Goal: Find specific page/section: Find specific page/section

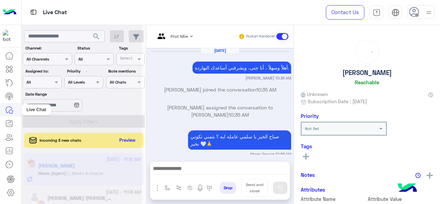
scroll to position [225, 0]
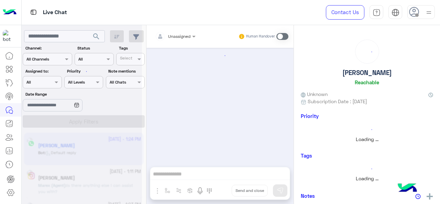
click at [43, 81] on div at bounding box center [82, 105] width 120 height 204
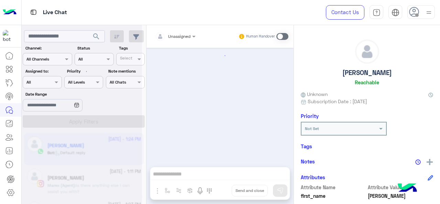
click at [57, 82] on div at bounding box center [82, 105] width 120 height 204
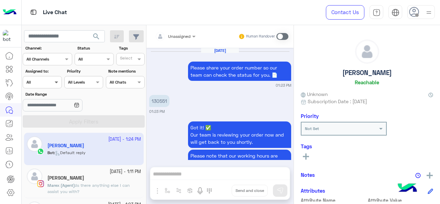
scroll to position [346, 0]
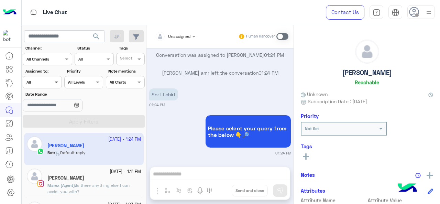
click at [55, 85] on span at bounding box center [57, 81] width 9 height 7
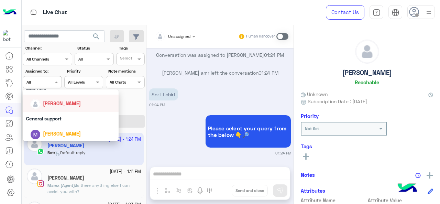
scroll to position [135, 0]
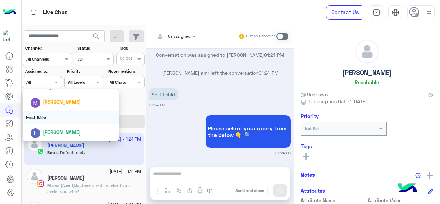
click at [53, 117] on div "First Mile" at bounding box center [71, 117] width 96 height 13
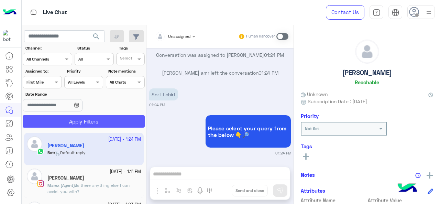
click at [53, 120] on button "Apply Filters" at bounding box center [84, 121] width 122 height 12
